Goal: Check status: Check status

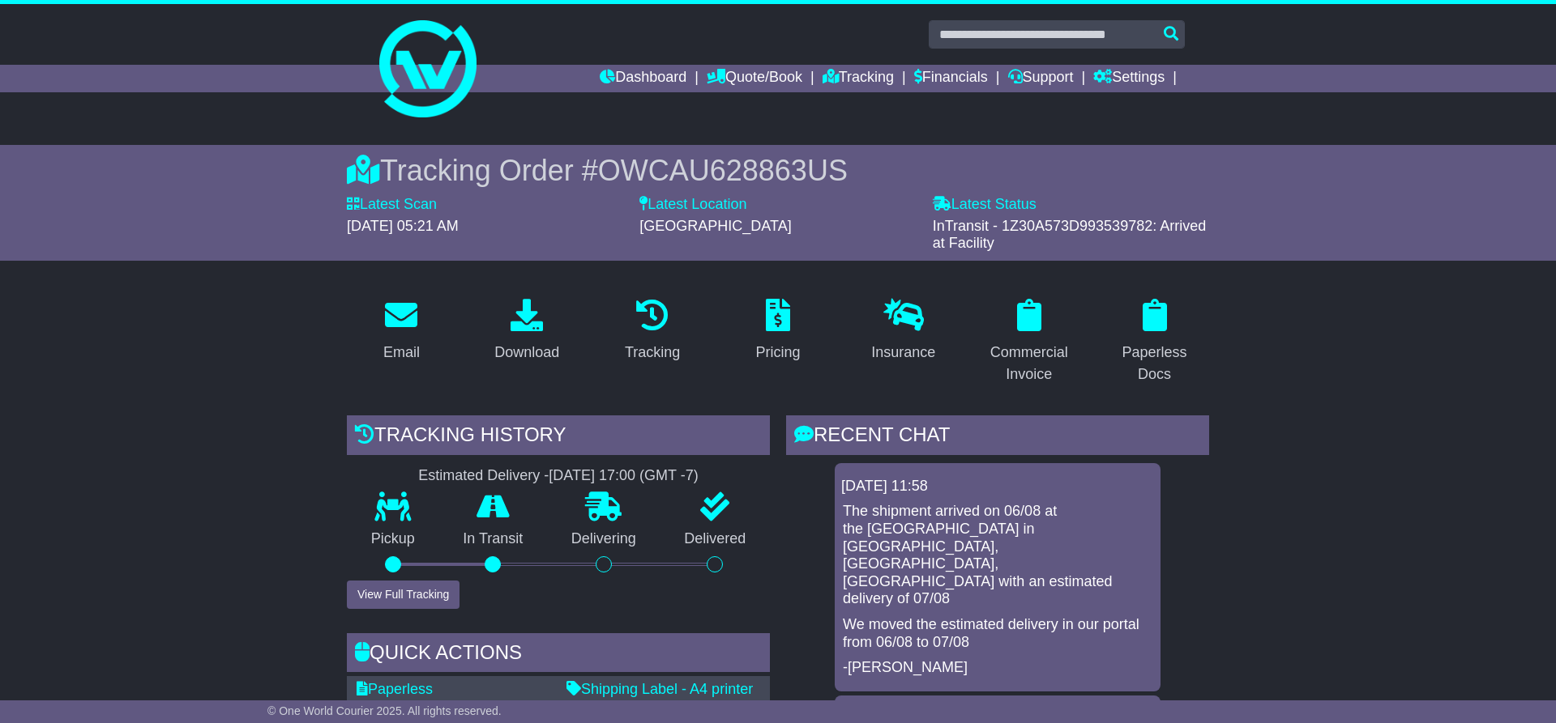
scroll to position [339, 0]
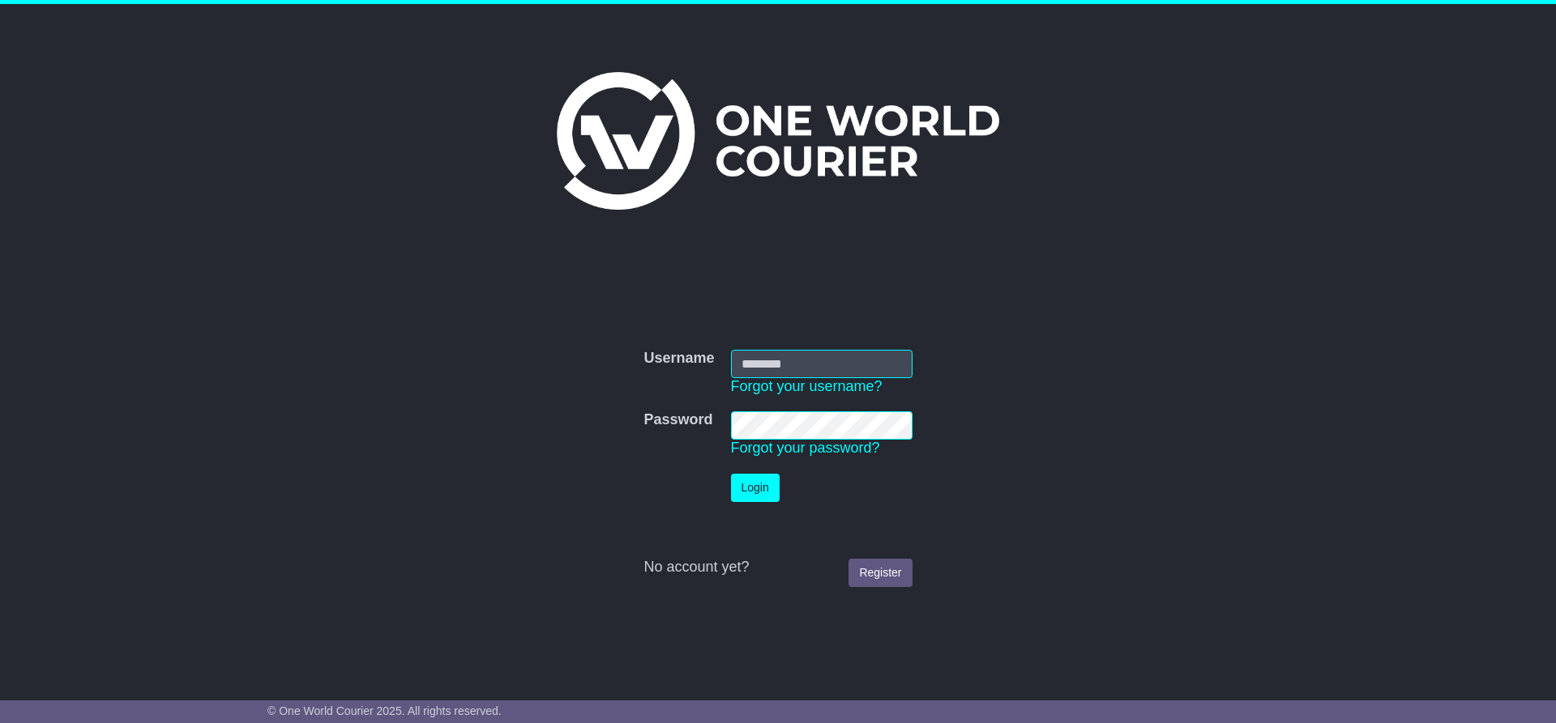
click at [869, 361] on input "Username" at bounding box center [821, 364] width 181 height 28
type input "**********"
click at [766, 484] on button "Login" at bounding box center [755, 488] width 49 height 28
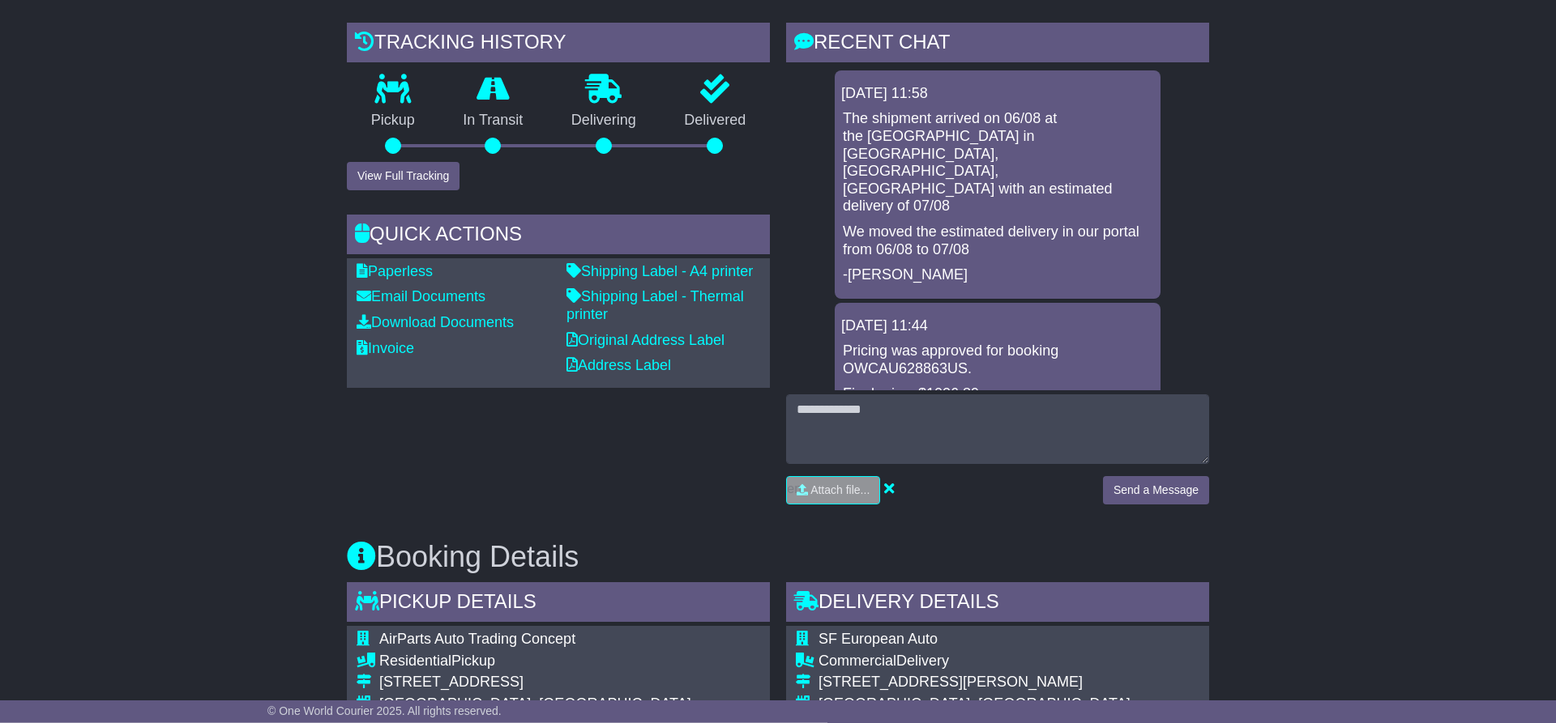
scroll to position [331, 0]
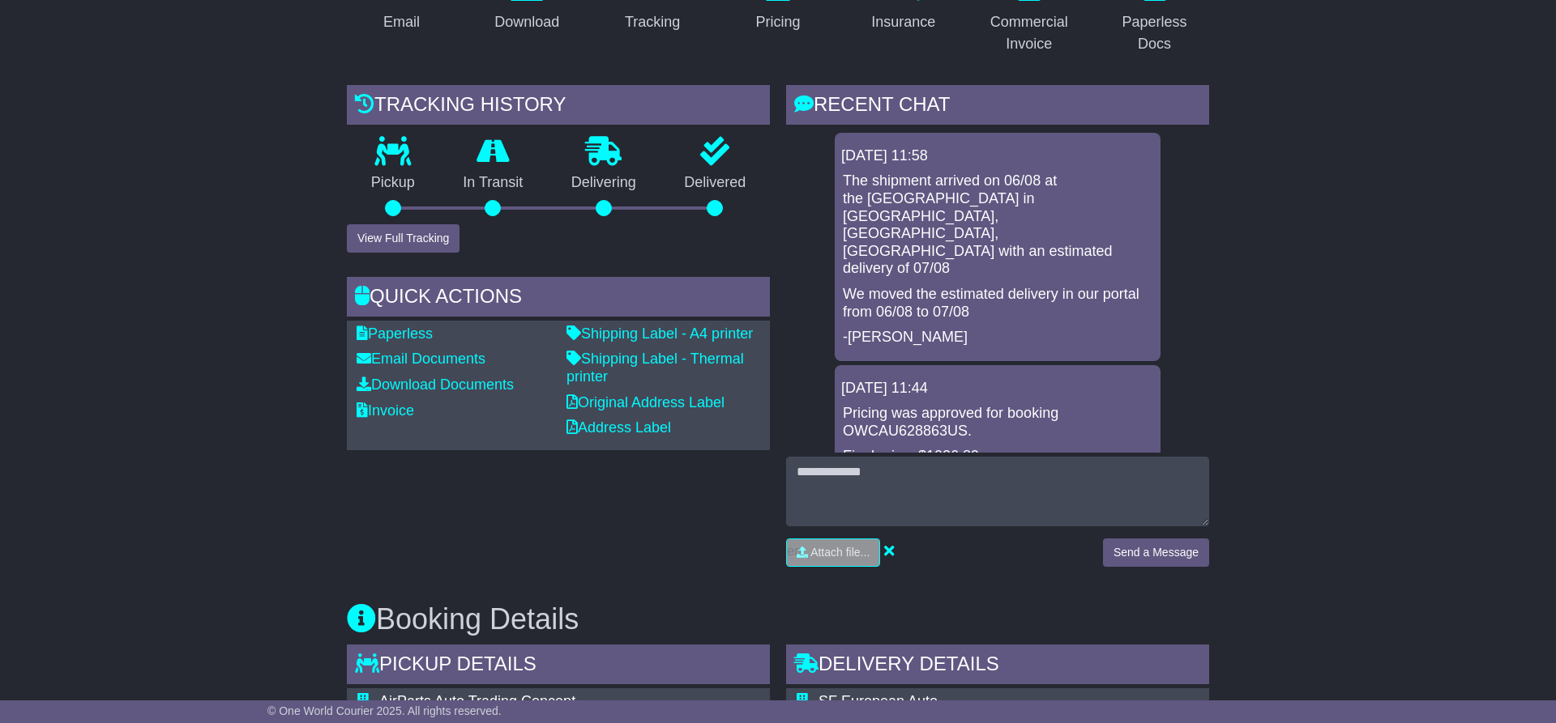
click at [876, 178] on p "The shipment arrived on 06/08 at the [GEOGRAPHIC_DATA] in [GEOGRAPHIC_DATA], [G…" at bounding box center [997, 225] width 309 height 105
click at [919, 286] on p "We moved the estimated delivery in our portal from 06/08 to 07/08" at bounding box center [997, 303] width 309 height 35
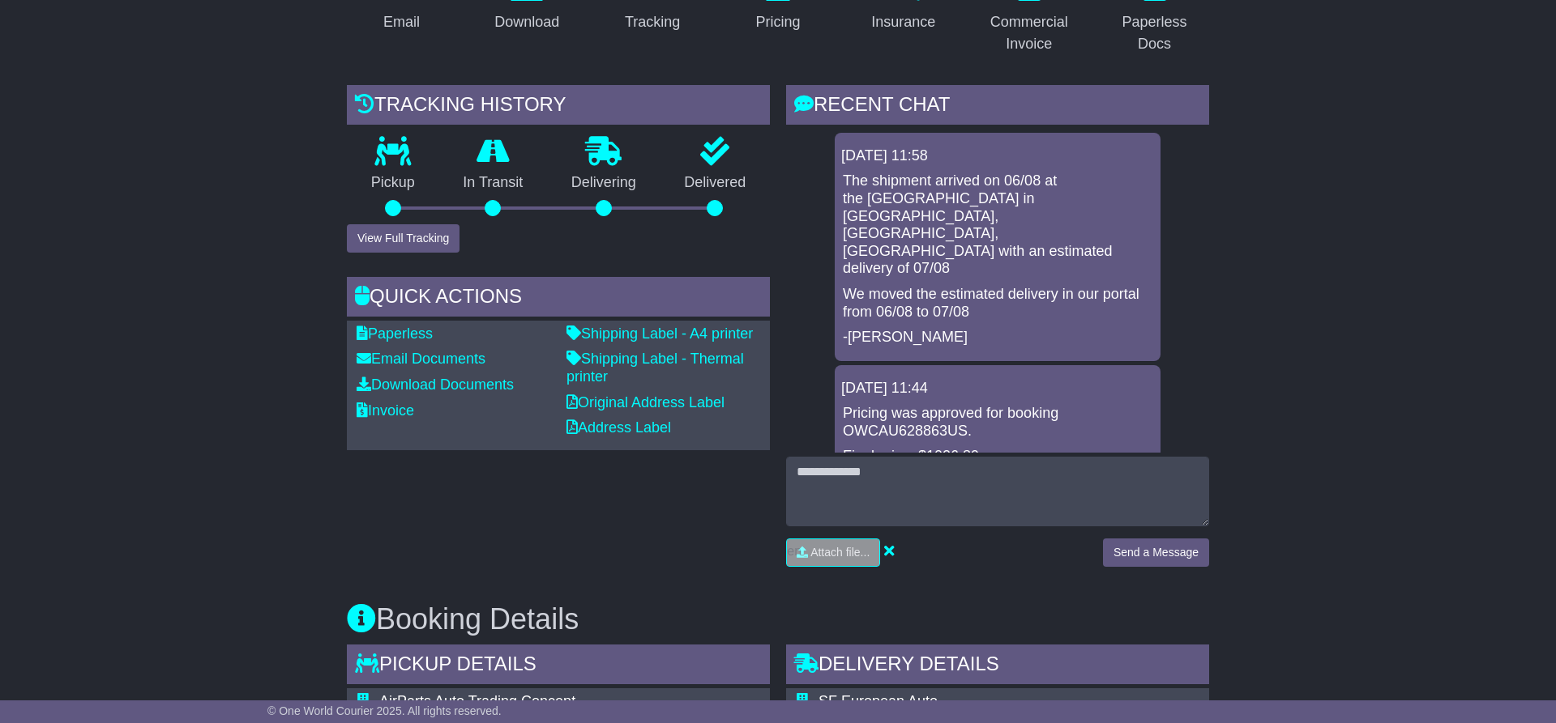
click at [919, 286] on p "We moved the estimated delivery in our portal from 06/08 to 07/08" at bounding box center [997, 303] width 309 height 35
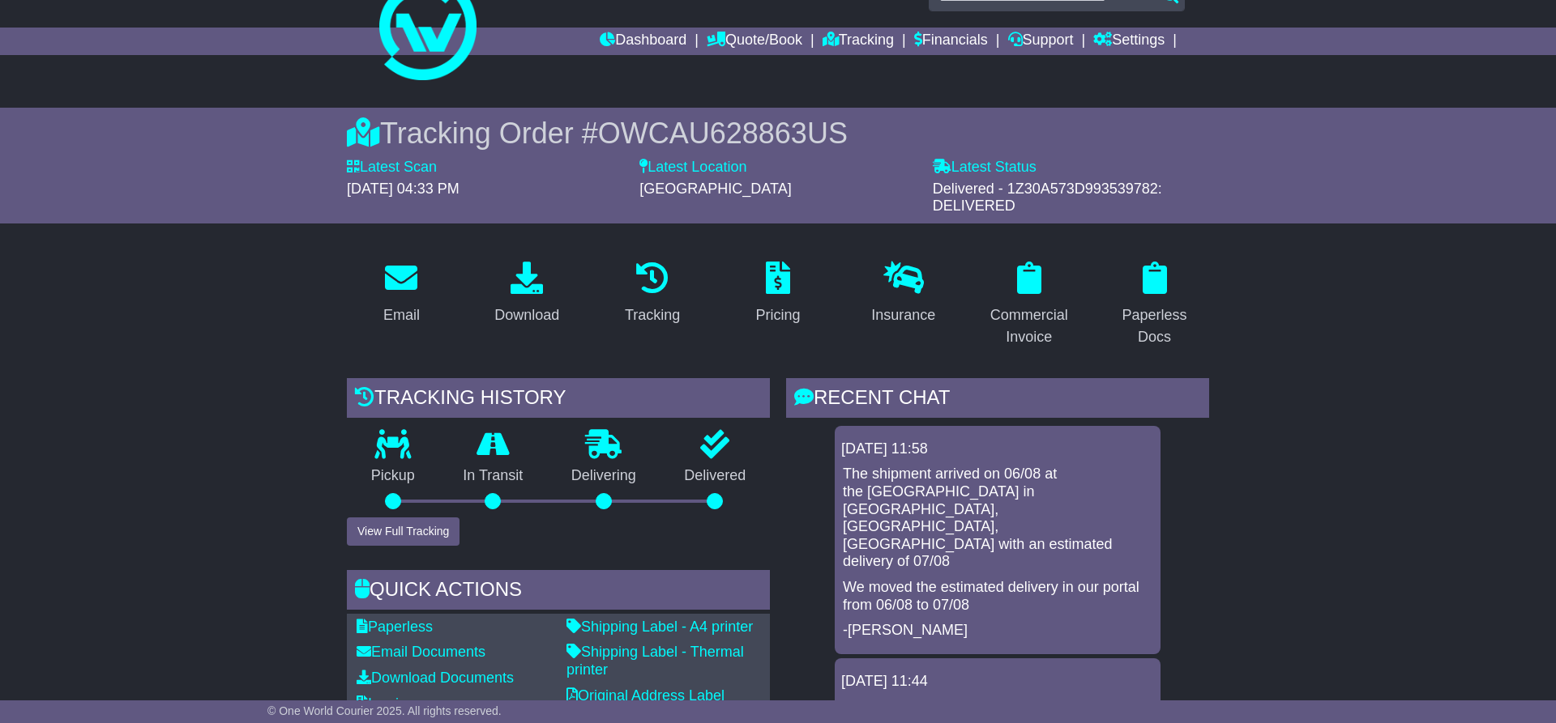
scroll to position [0, 0]
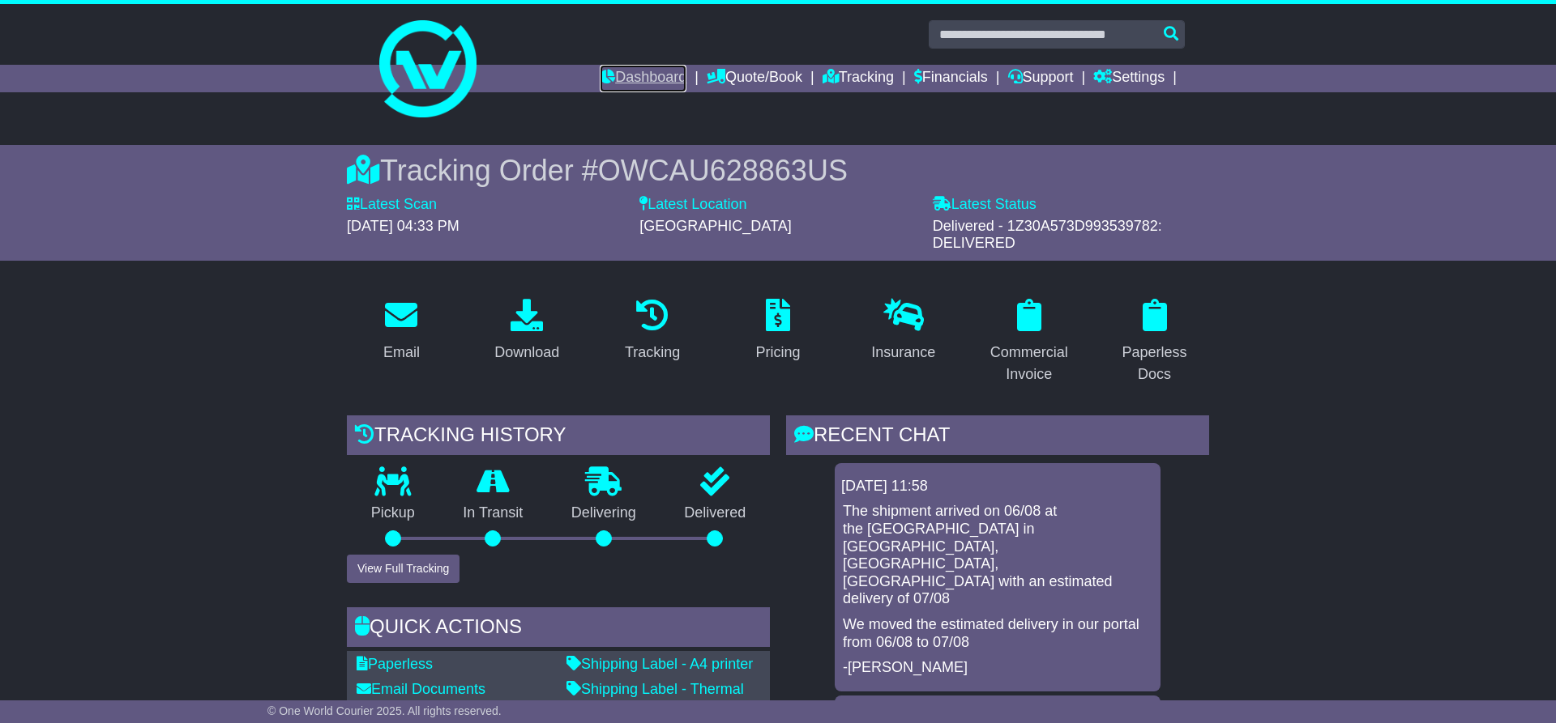
click at [637, 75] on link "Dashboard" at bounding box center [643, 79] width 87 height 28
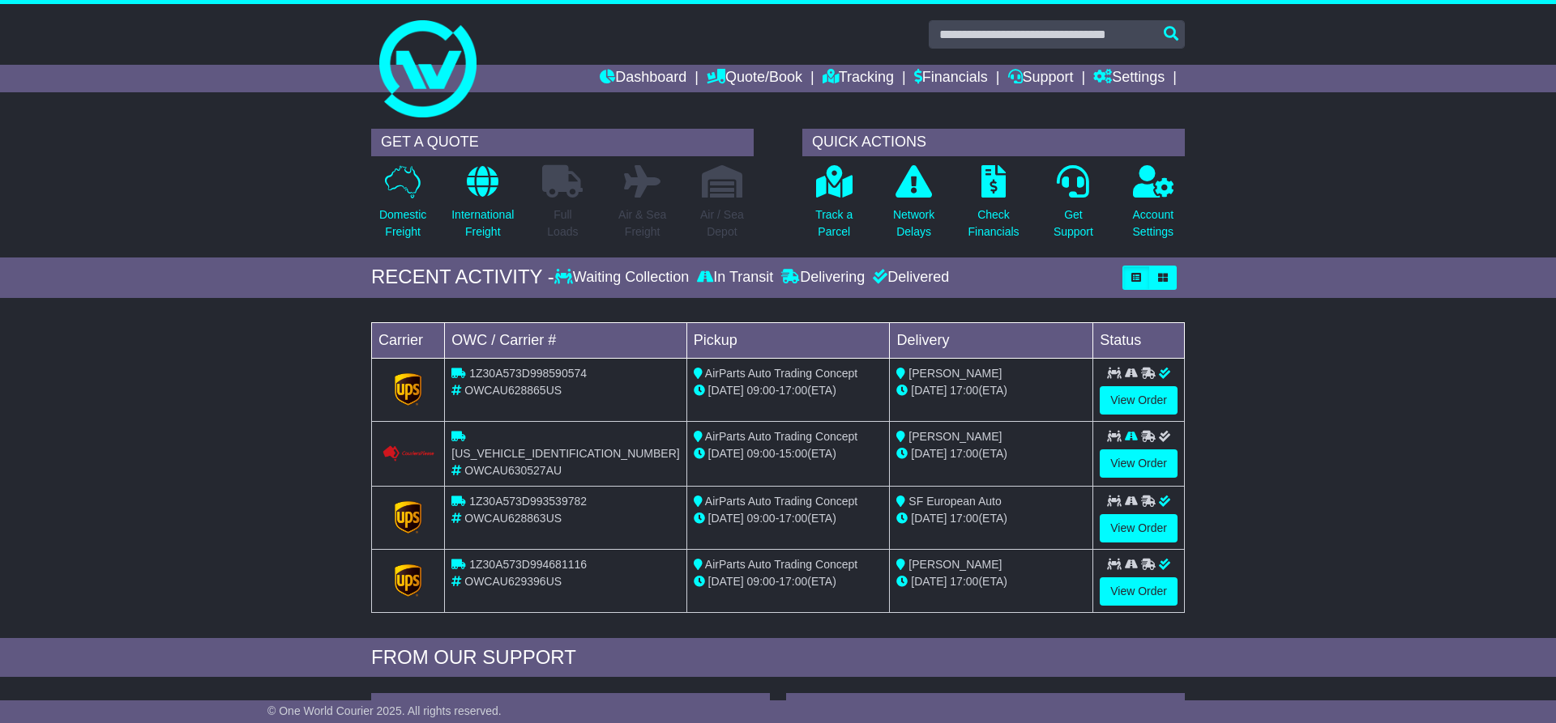
scroll to position [83, 0]
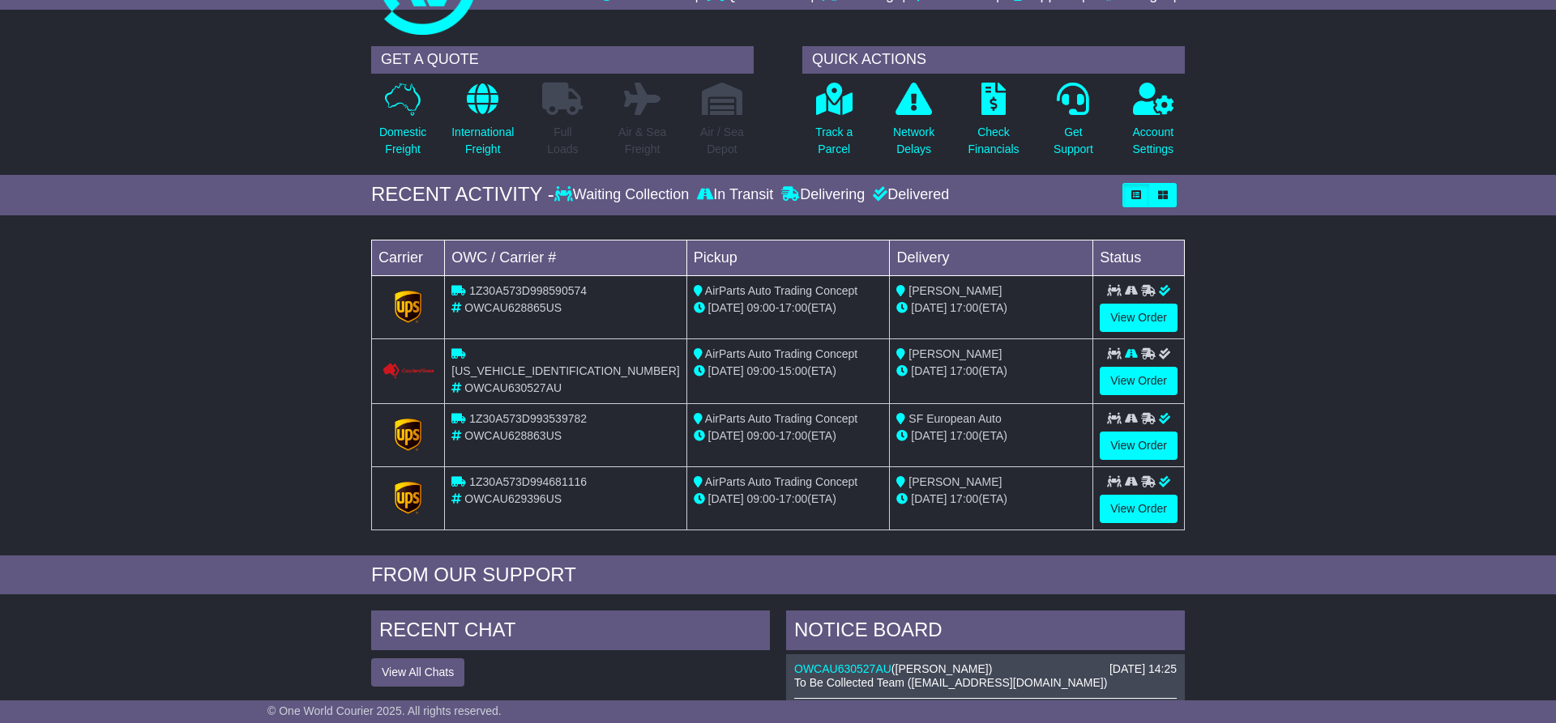
click at [531, 365] on span "CPWAGVBK900221699" at bounding box center [565, 371] width 228 height 13
copy div "CPWAGVBK900221699"
click at [876, 385] on td "AirParts Auto Trading Concept 08 Aug 09:00 - 15:00 (ETA)" at bounding box center [787, 371] width 203 height 65
drag, startPoint x: 476, startPoint y: 352, endPoint x: 1023, endPoint y: 369, distance: 547.1
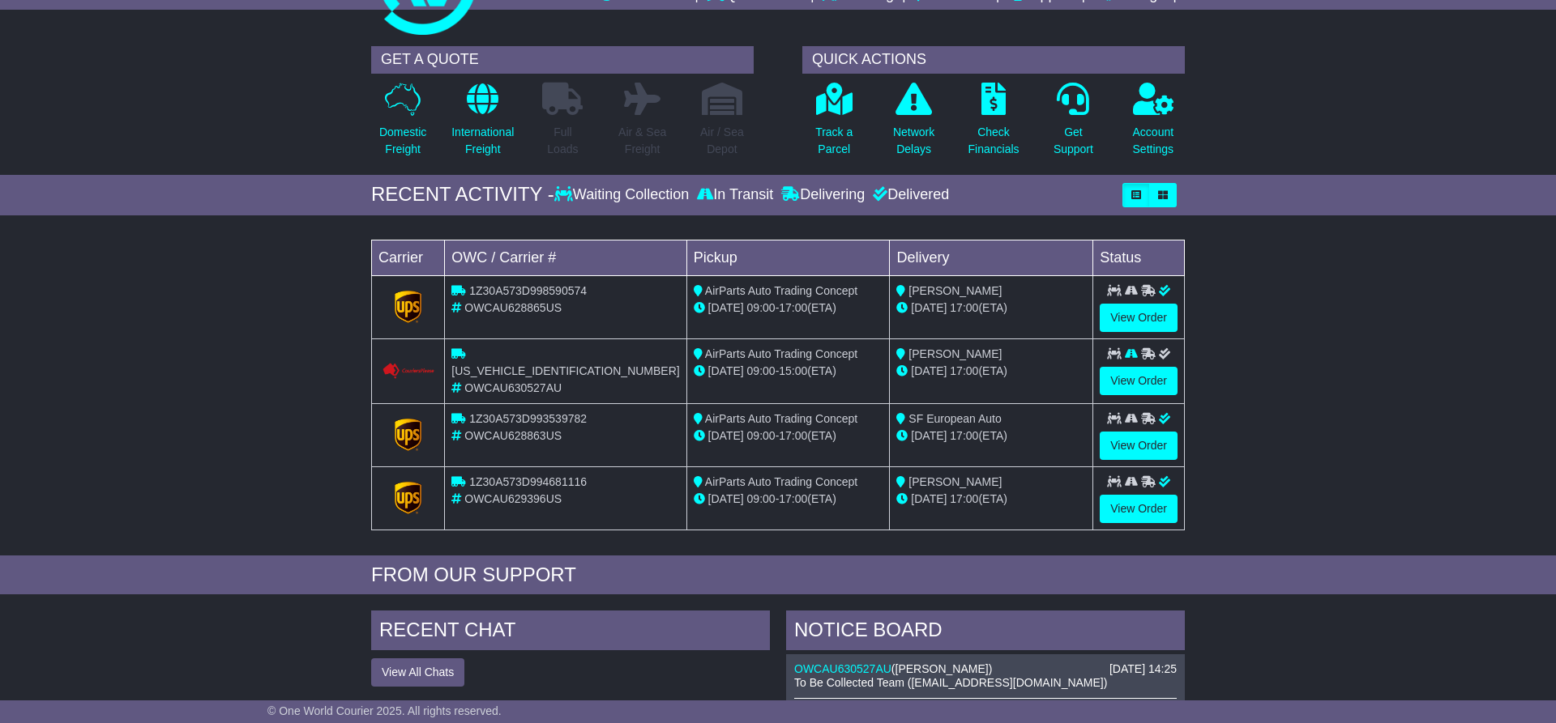
click at [1023, 369] on tr "CPWAGVBK900221699 OWCAU630527AU AirParts Auto Trading Concept 08 Aug 09:00 - 15…" at bounding box center [778, 371] width 813 height 65
click at [571, 308] on div "OWCAU628865US" at bounding box center [565, 308] width 228 height 17
click at [945, 287] on span "Christopher Michalski" at bounding box center [954, 290] width 93 height 13
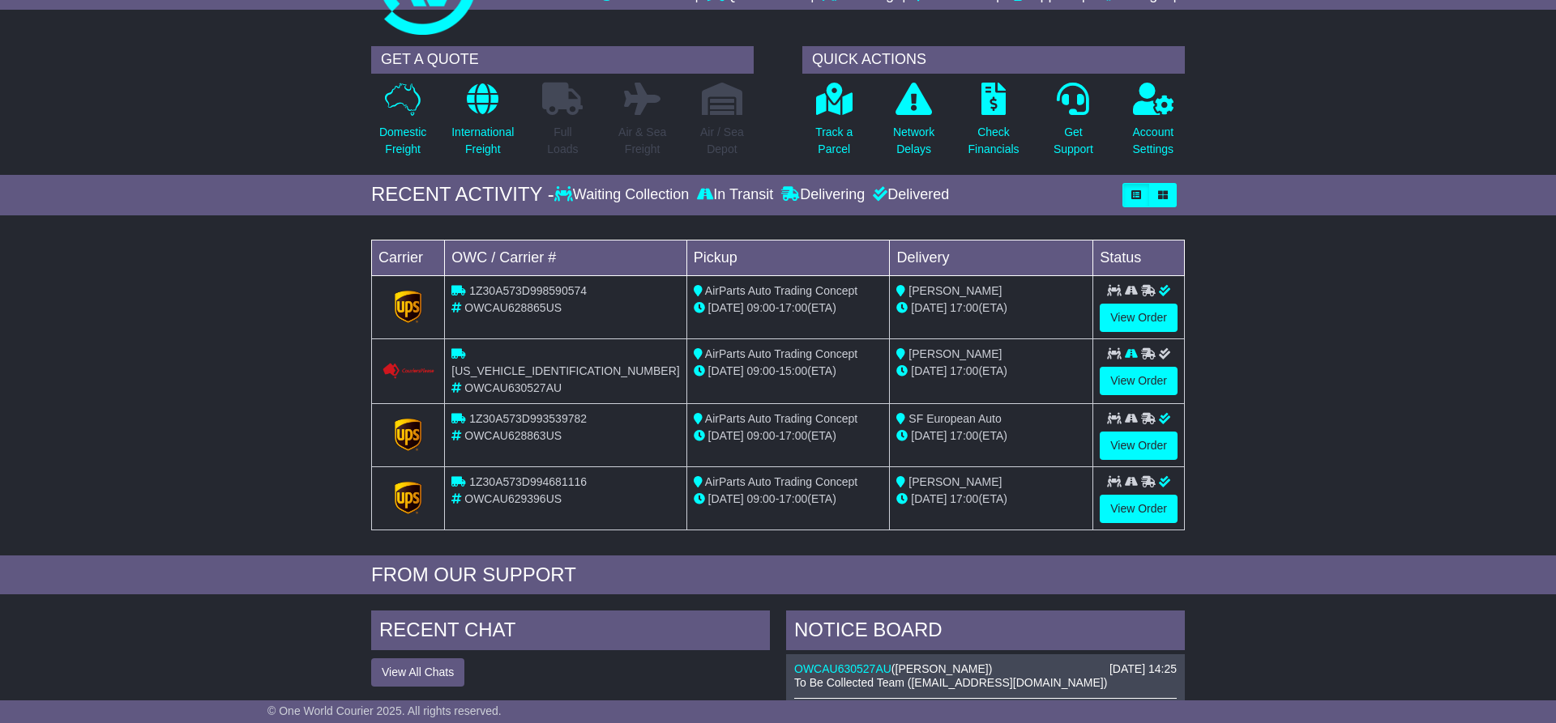
click at [920, 353] on span "Ian Batley" at bounding box center [954, 354] width 93 height 13
click at [920, 353] on span "[PERSON_NAME]" at bounding box center [954, 354] width 93 height 13
click at [944, 479] on span "[PERSON_NAME]" at bounding box center [954, 482] width 93 height 13
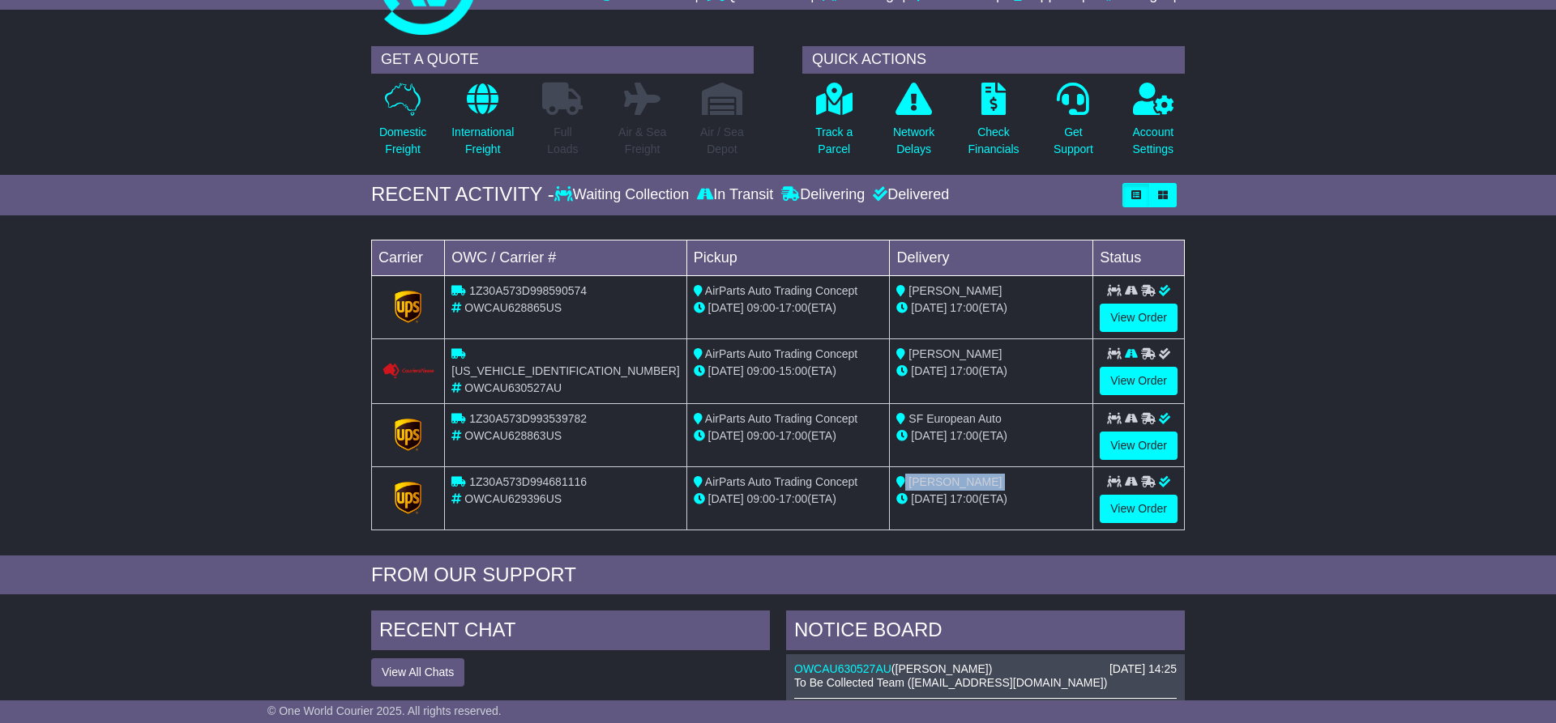
click at [944, 479] on span "[PERSON_NAME]" at bounding box center [954, 482] width 93 height 13
click at [1143, 510] on link "View Order" at bounding box center [1138, 509] width 78 height 28
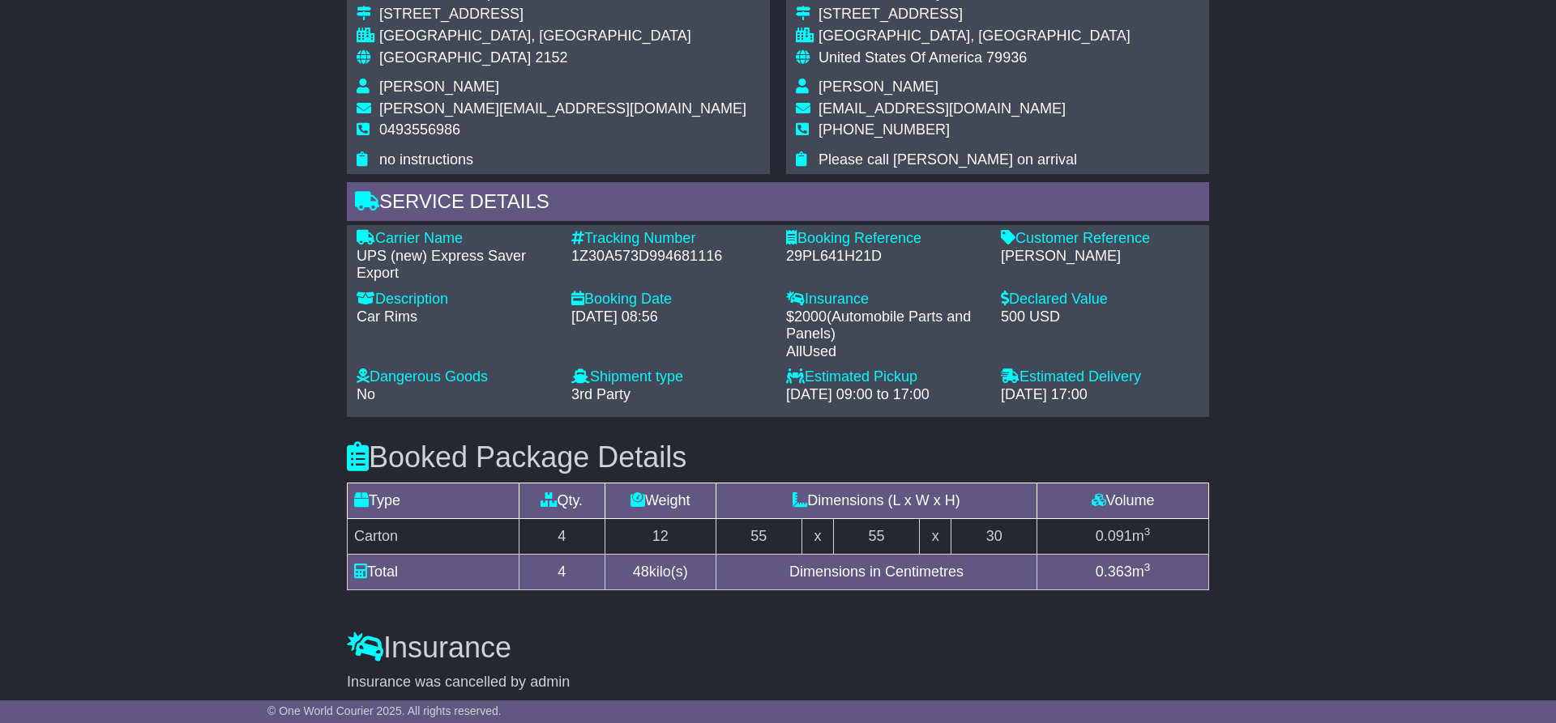
scroll to position [731, 0]
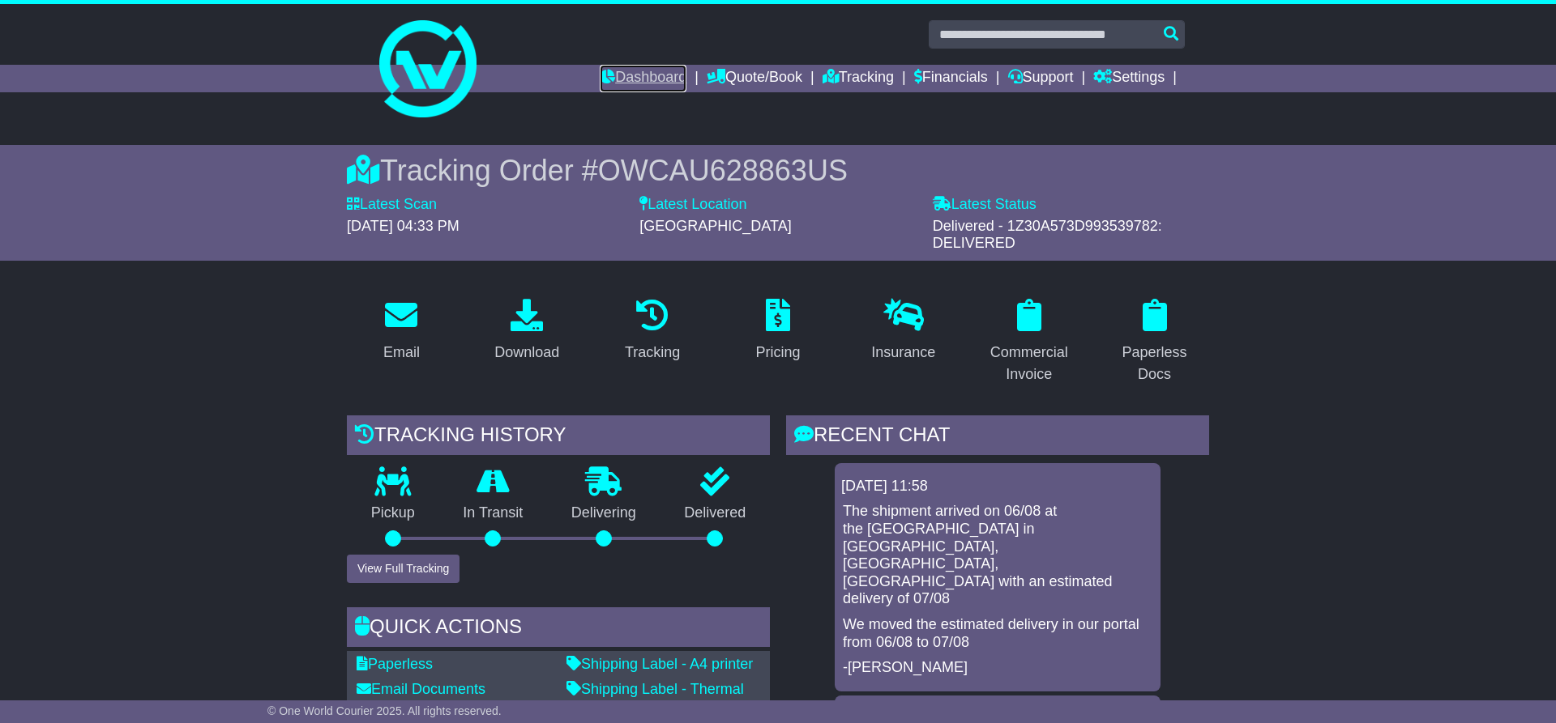
click at [655, 79] on link "Dashboard" at bounding box center [643, 79] width 87 height 28
